Goal: Transaction & Acquisition: Purchase product/service

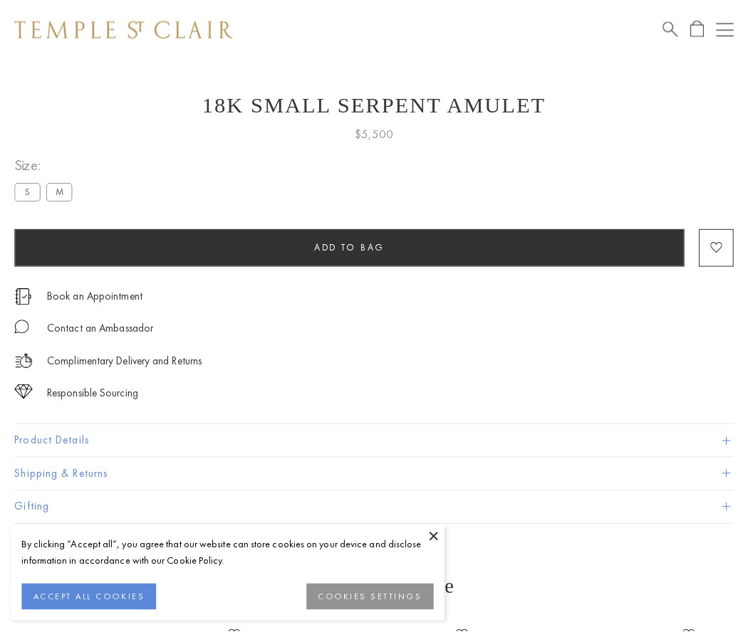
scroll to position [57, 0]
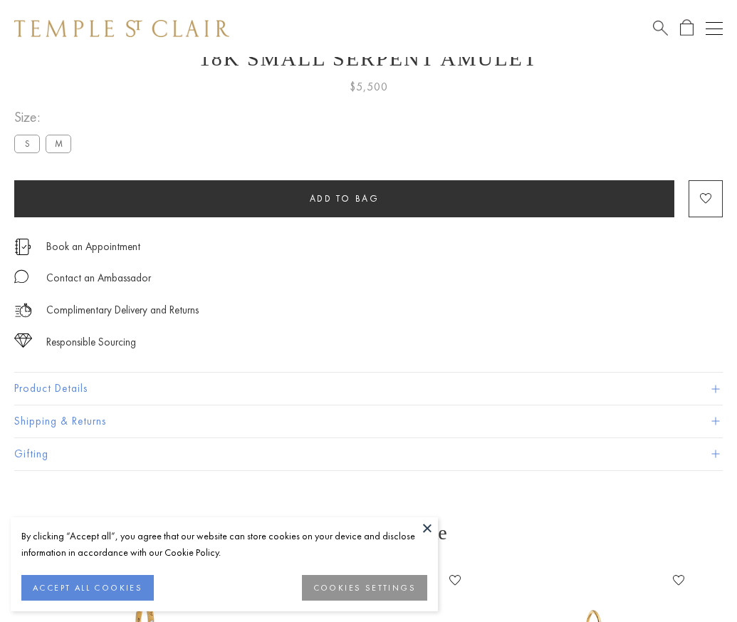
click at [344, 198] on span "Add to bag" at bounding box center [345, 198] width 70 height 12
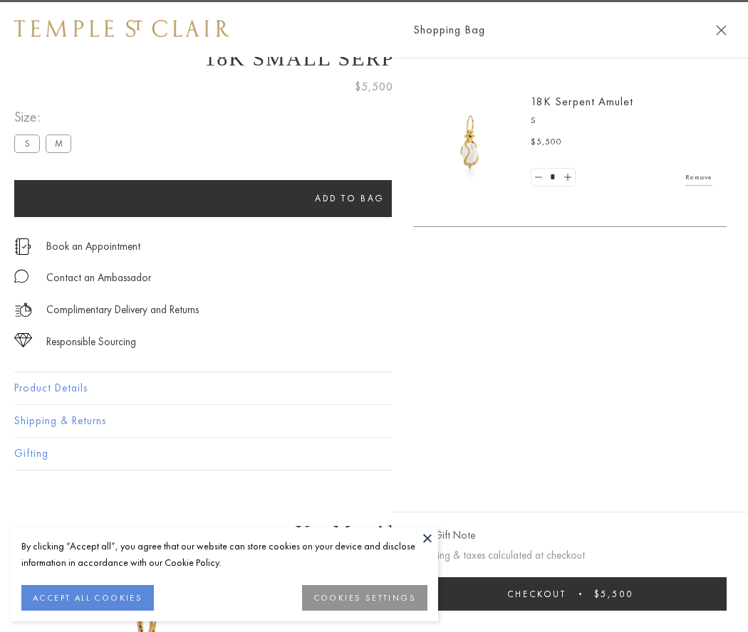
click at [666, 594] on button "Checkout $5,500" at bounding box center [569, 594] width 313 height 33
